Goal: Information Seeking & Learning: Learn about a topic

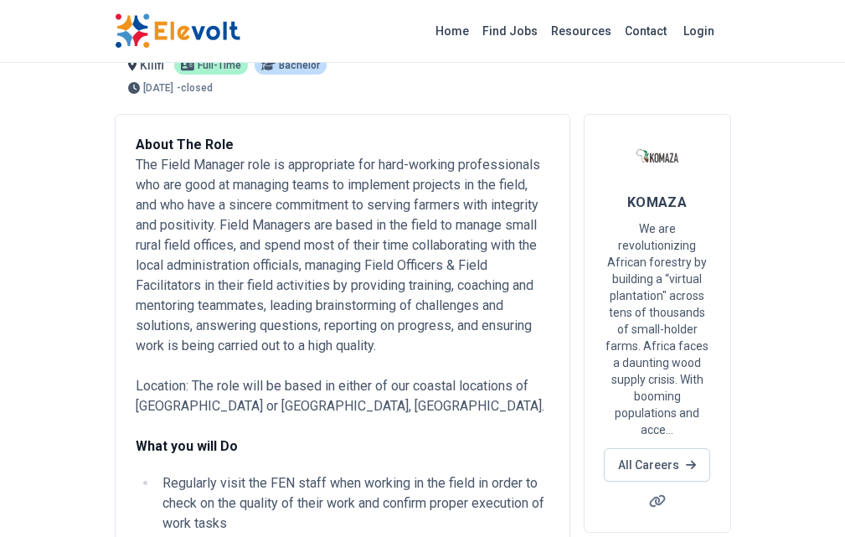
scroll to position [84, 0]
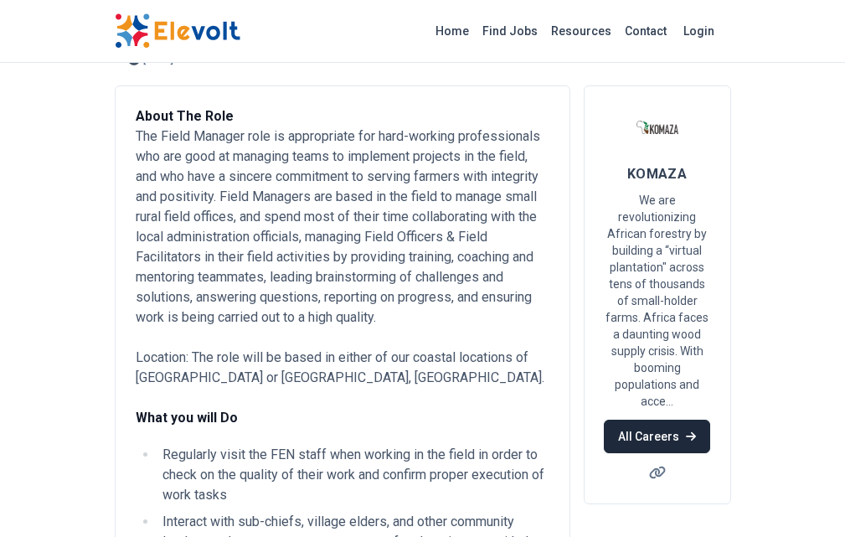
click at [710, 420] on link "All Careers" at bounding box center [657, 437] width 106 height 34
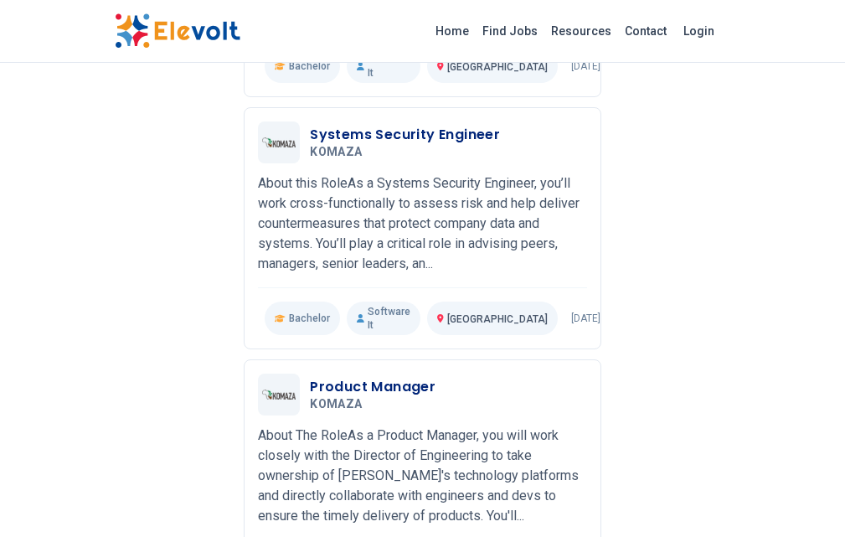
scroll to position [1256, 0]
